Goal: Information Seeking & Learning: Find specific page/section

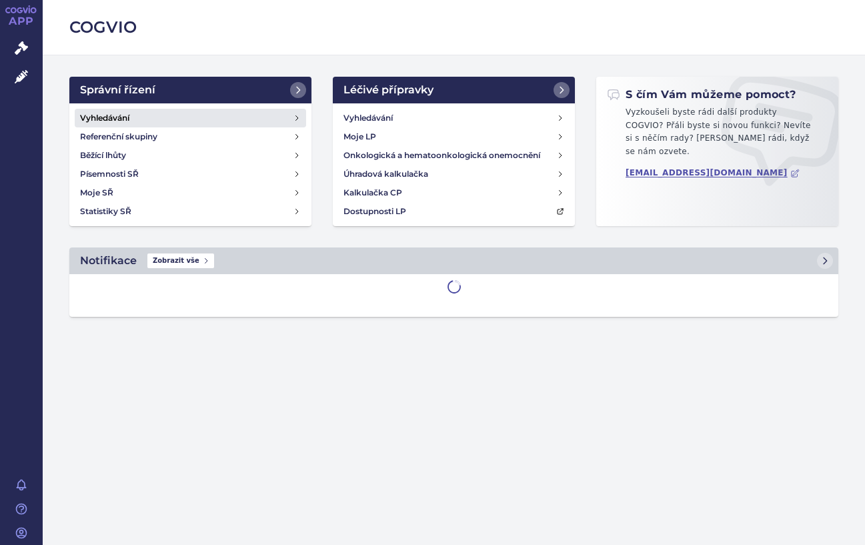
click at [103, 115] on h4 "Vyhledávání" at bounding box center [104, 117] width 49 height 13
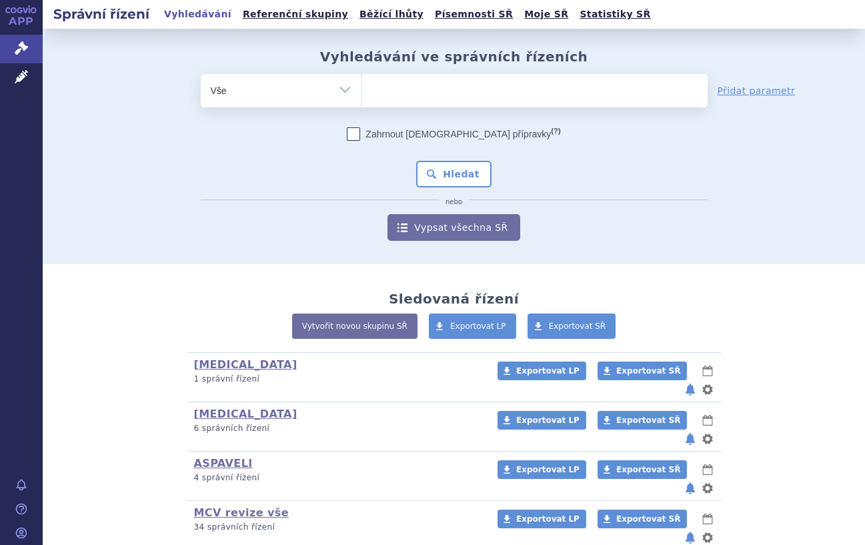
click at [383, 90] on ul at bounding box center [535, 88] width 346 height 28
click at [362, 90] on select at bounding box center [361, 89] width 1 height 33
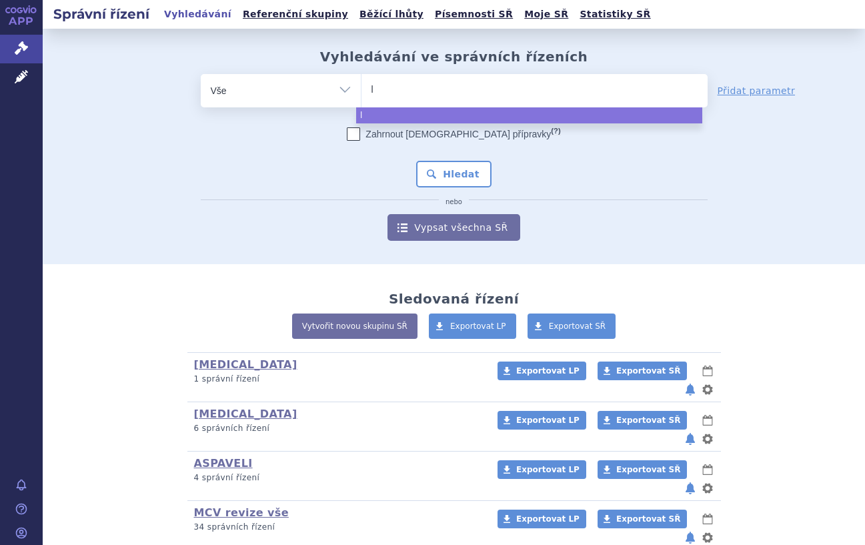
type input "le"
type input "leq"
type input "leqv"
type input "leqvi"
type input "leqvio"
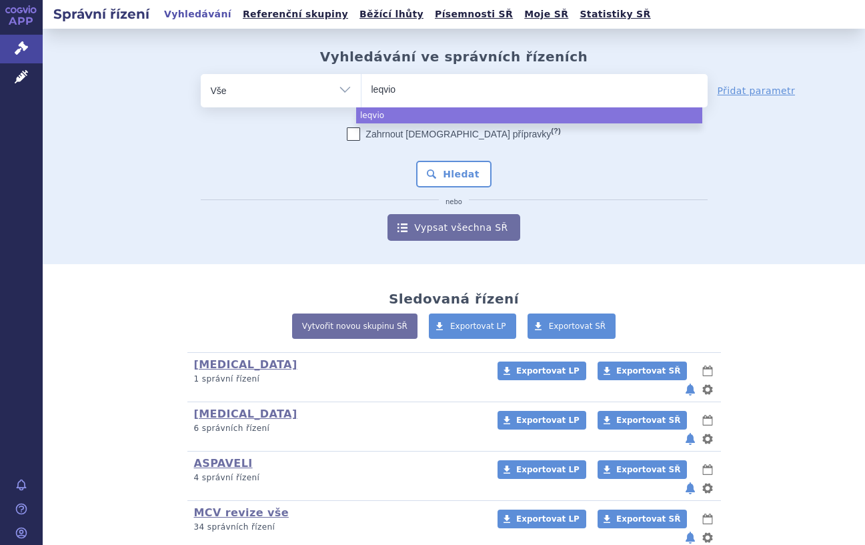
select select "leqvio"
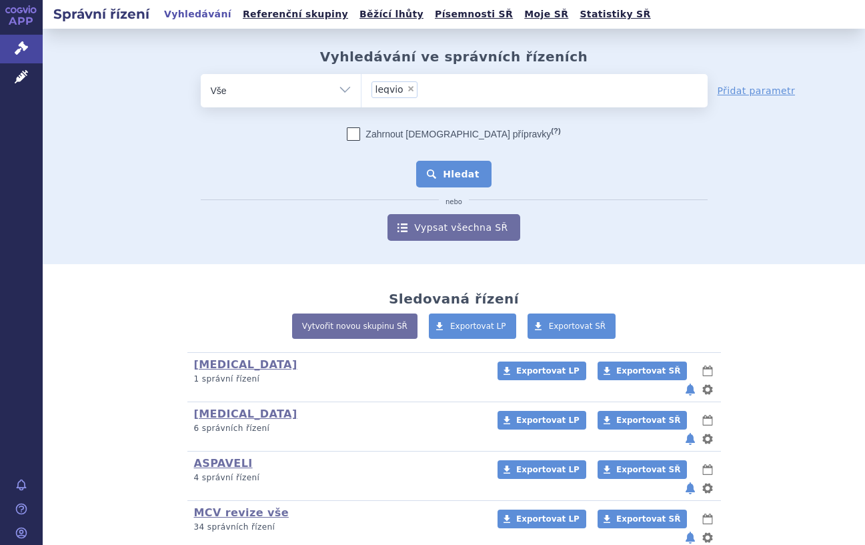
click at [449, 179] on button "Hledat" at bounding box center [453, 174] width 75 height 27
